Goal: Find specific page/section: Find specific page/section

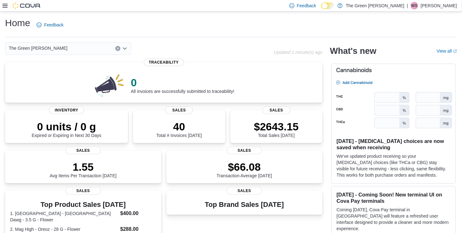
click at [100, 20] on div "Home Feedback" at bounding box center [231, 25] width 452 height 16
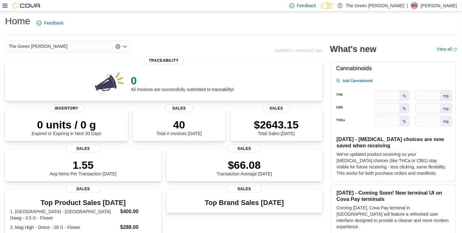
scroll to position [1, 0]
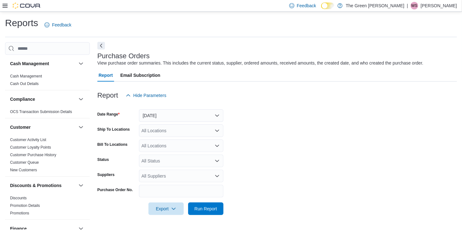
click at [100, 47] on button "Next" at bounding box center [101, 46] width 8 height 8
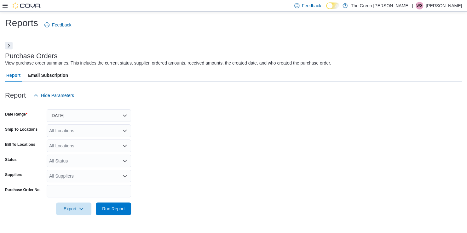
click at [11, 43] on button "Next" at bounding box center [9, 46] width 8 height 8
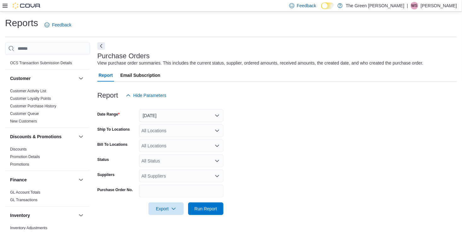
scroll to position [53, 0]
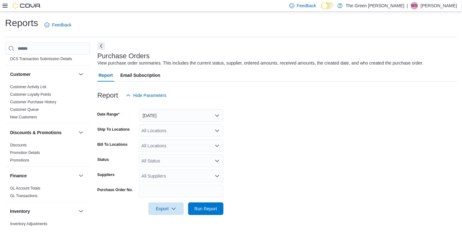
click at [84, 93] on div "Customer Activity List Customer Loyalty Points Customer Purchase History Custom…" at bounding box center [47, 103] width 85 height 40
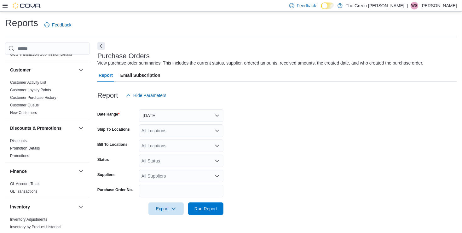
scroll to position [0, 0]
